Goal: Information Seeking & Learning: Check status

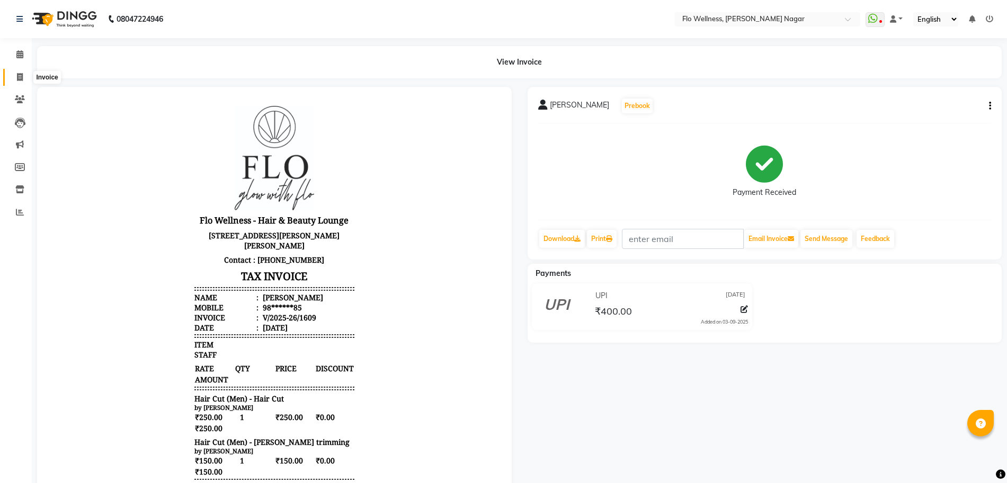
click at [23, 79] on span at bounding box center [20, 77] width 19 height 12
select select "service"
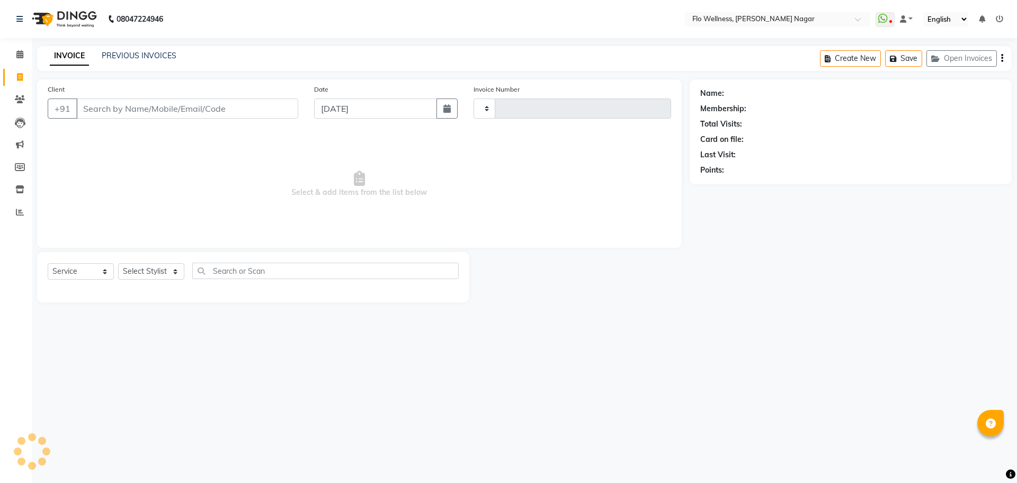
type input "1610"
select select "4509"
click at [20, 52] on icon at bounding box center [19, 54] width 7 height 8
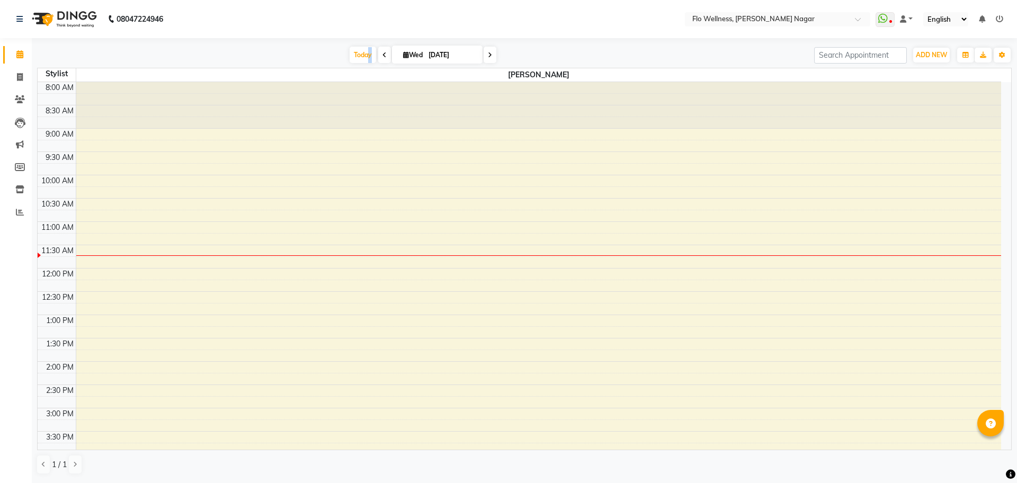
drag, startPoint x: 367, startPoint y: 53, endPoint x: 379, endPoint y: 52, distance: 12.2
click at [379, 52] on div "[DATE] [DATE]" at bounding box center [422, 55] width 149 height 16
click at [379, 52] on span at bounding box center [384, 55] width 13 height 16
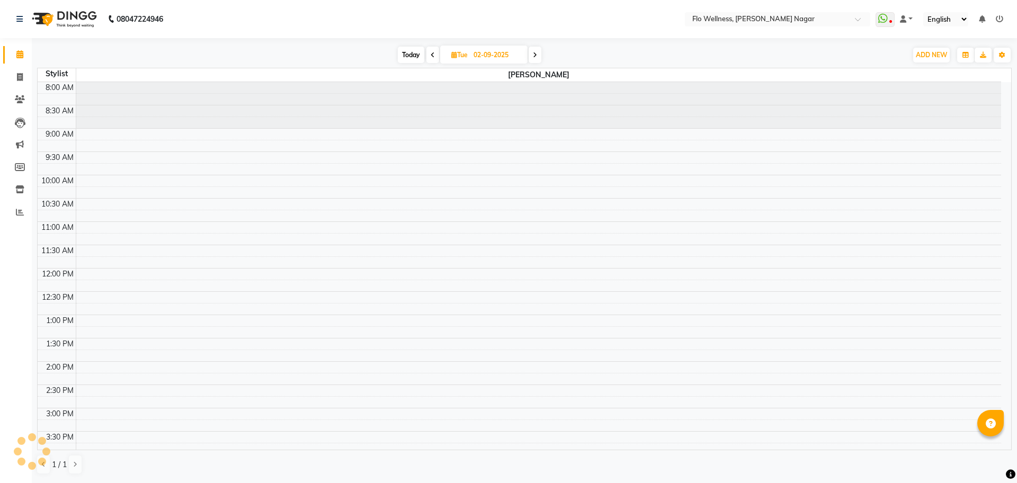
scroll to position [140, 0]
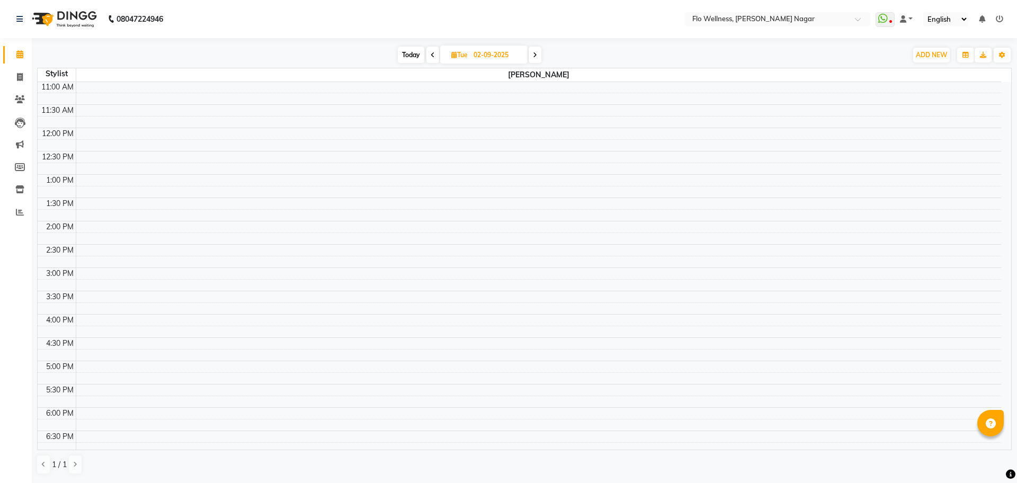
click at [435, 53] on span at bounding box center [432, 55] width 13 height 16
click at [435, 53] on span at bounding box center [431, 55] width 13 height 16
click at [435, 53] on span at bounding box center [432, 55] width 13 height 16
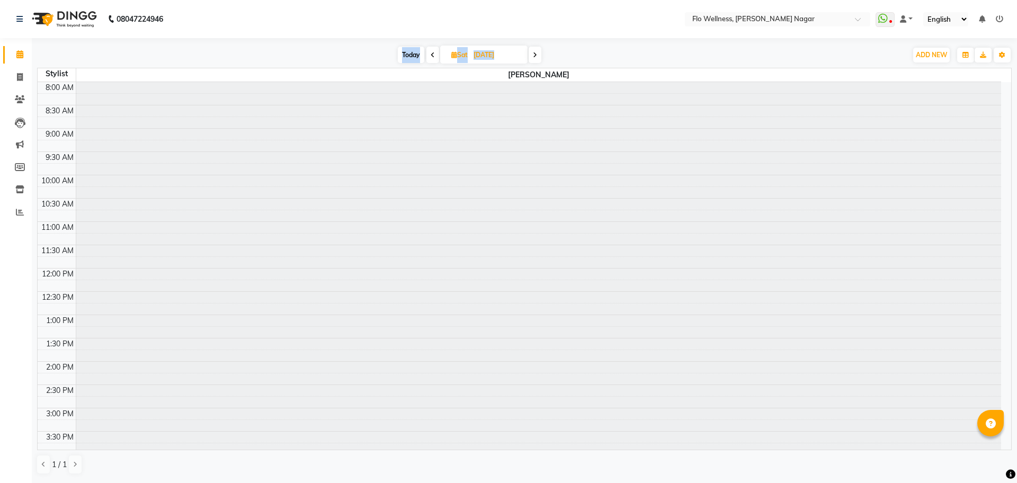
click at [435, 53] on span at bounding box center [432, 55] width 13 height 16
type input "[DATE]"
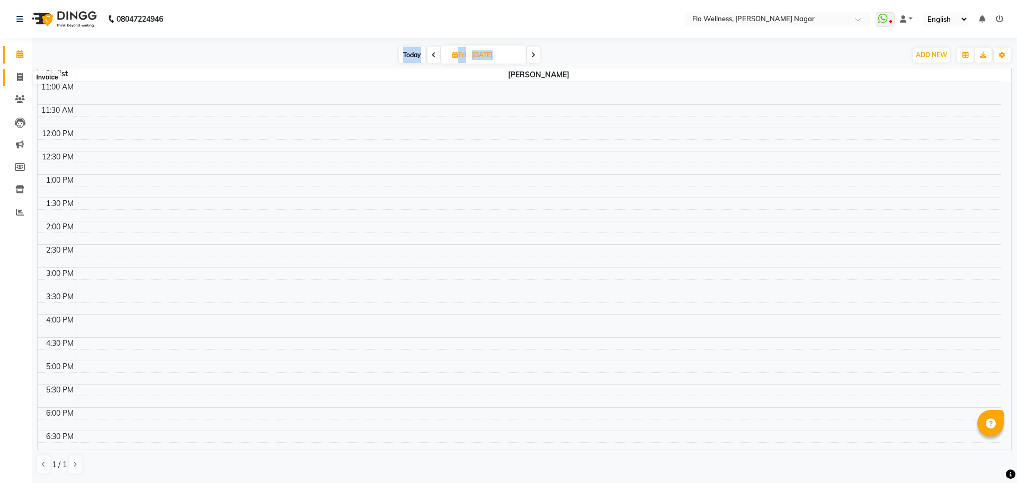
click at [20, 73] on icon at bounding box center [20, 77] width 6 height 8
select select "service"
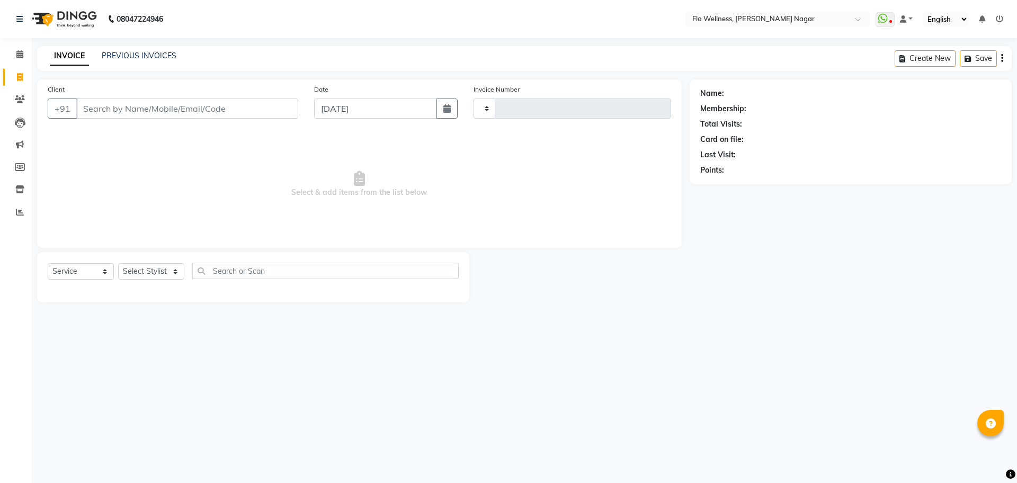
type input "1610"
select select "4509"
click at [23, 98] on icon at bounding box center [20, 99] width 10 height 8
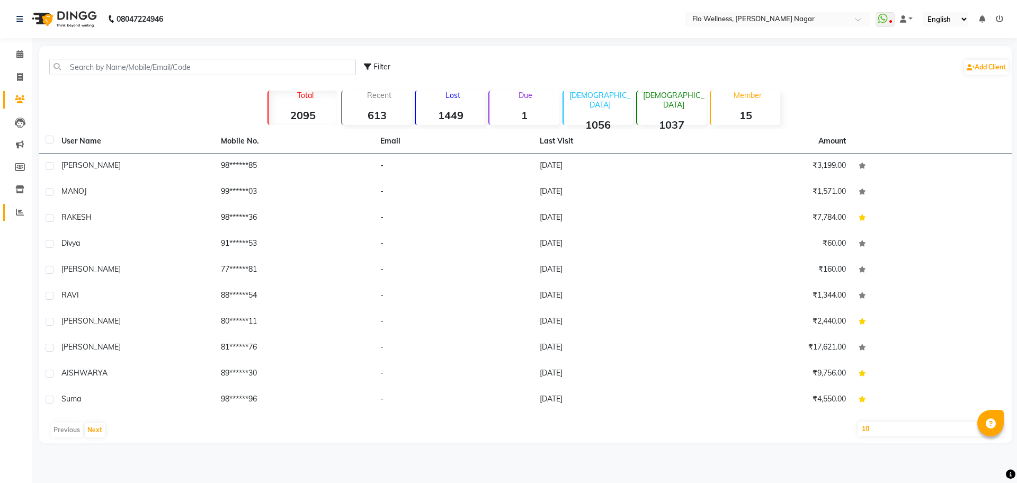
click at [14, 205] on link "Reports" at bounding box center [15, 212] width 25 height 17
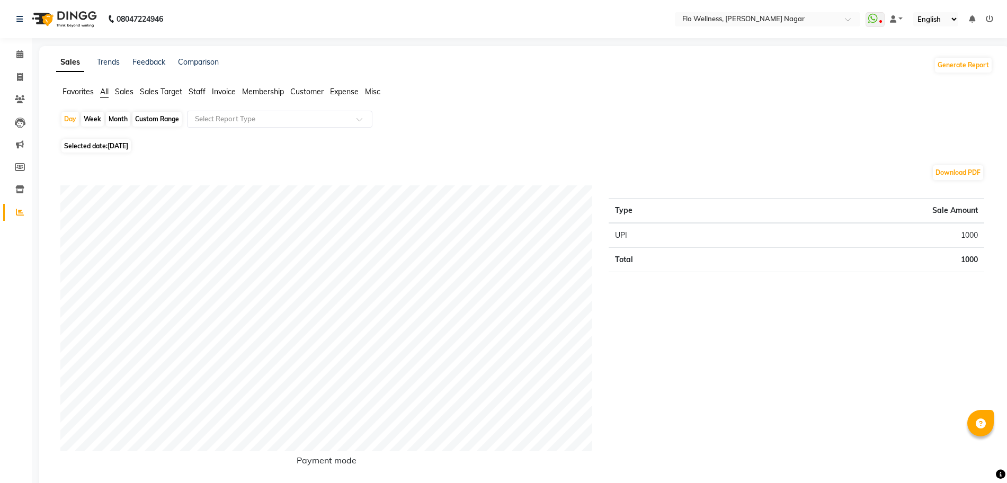
click at [192, 93] on span "Staff" at bounding box center [197, 92] width 17 height 10
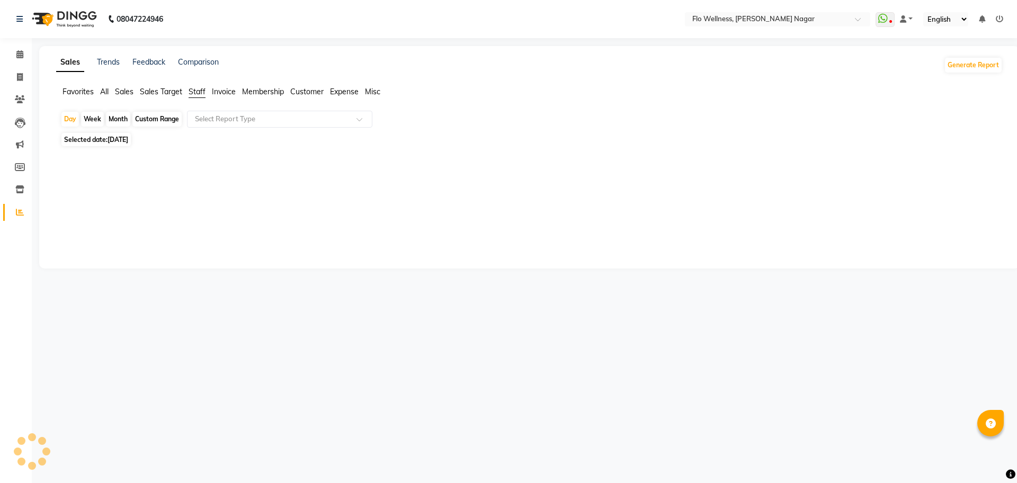
click at [174, 93] on span "Sales Target" at bounding box center [161, 92] width 42 height 10
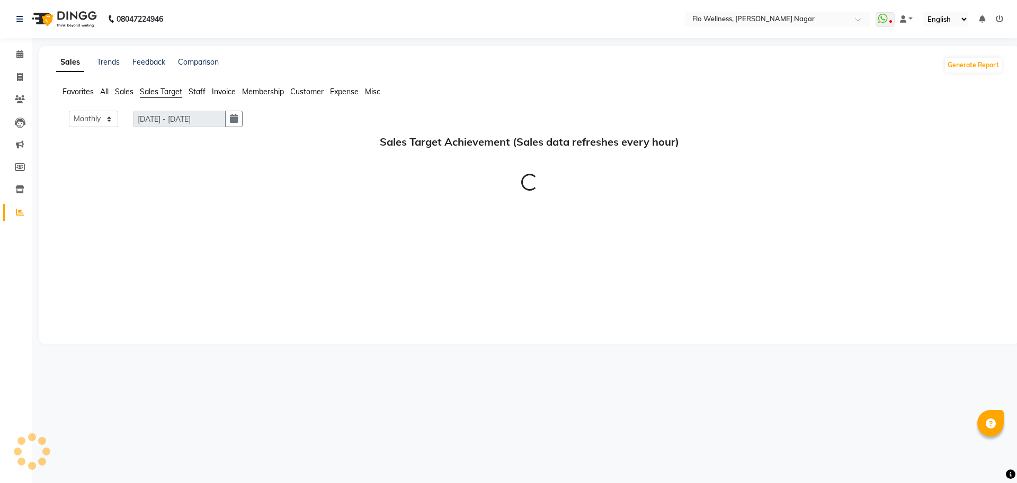
click at [438, 285] on div "Monthly Weekly [DATE] - [DATE] Sales Target Achievement (Sales data refreshes e…" at bounding box center [529, 222] width 946 height 222
